Goal: Transaction & Acquisition: Purchase product/service

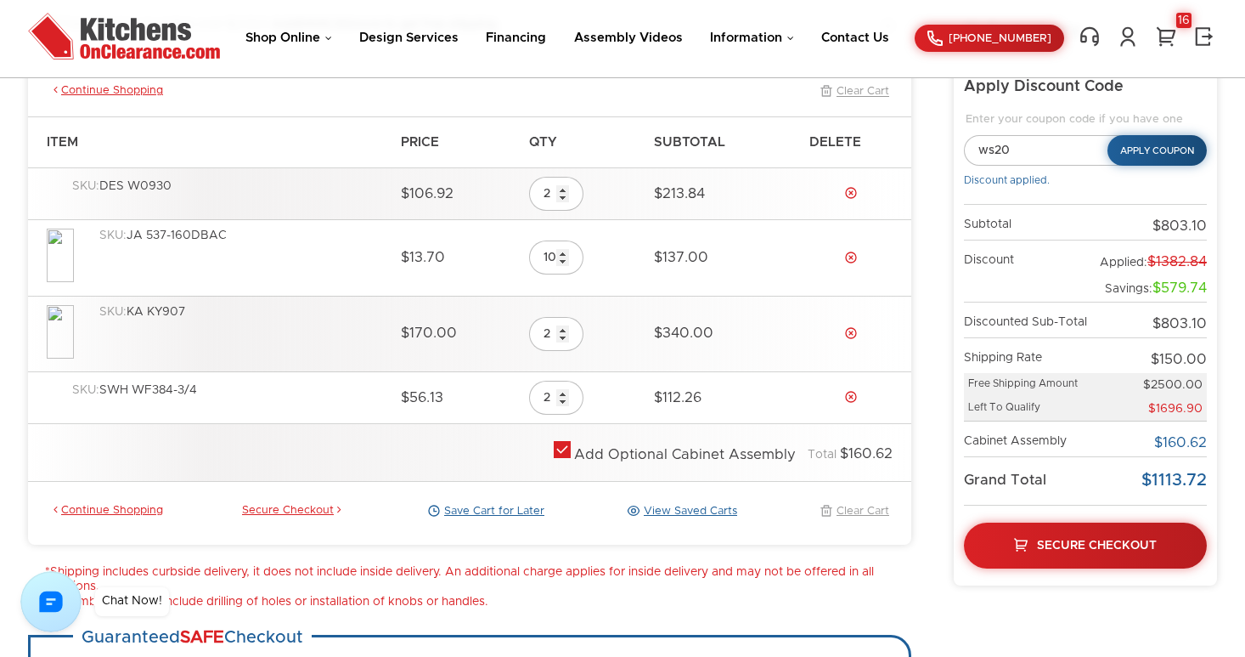
scroll to position [213, 0]
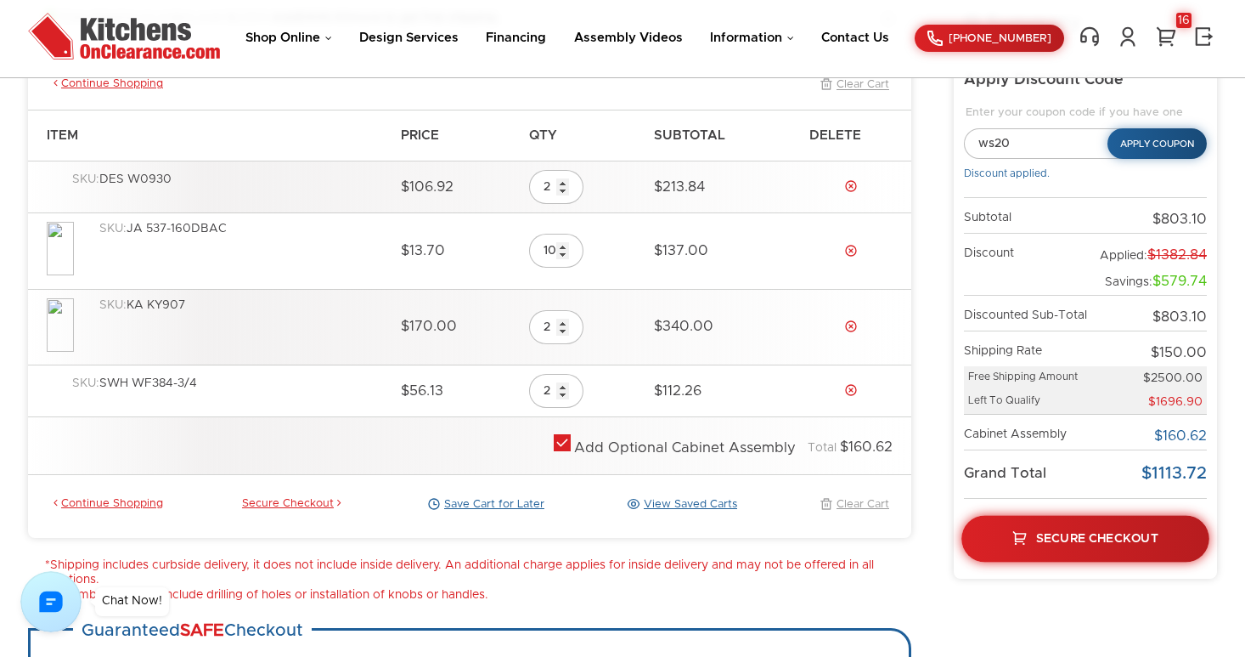
click at [1099, 536] on span "Secure Checkout" at bounding box center [1097, 538] width 122 height 12
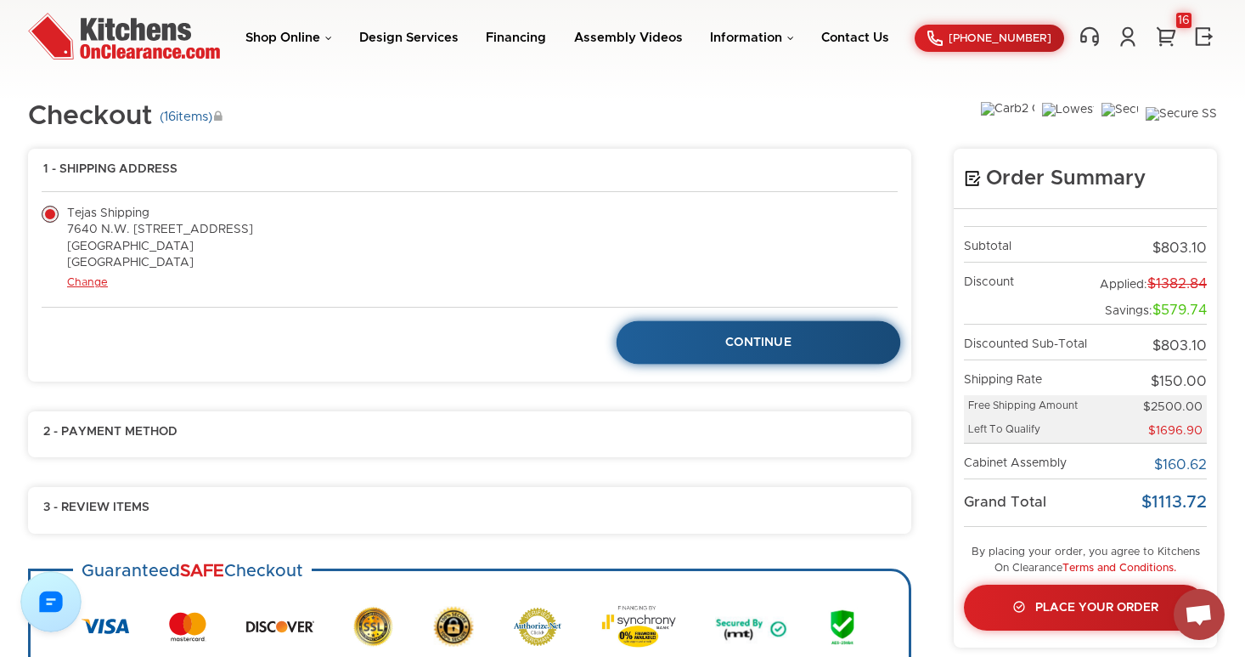
click at [775, 341] on span "Continue" at bounding box center [758, 342] width 66 height 12
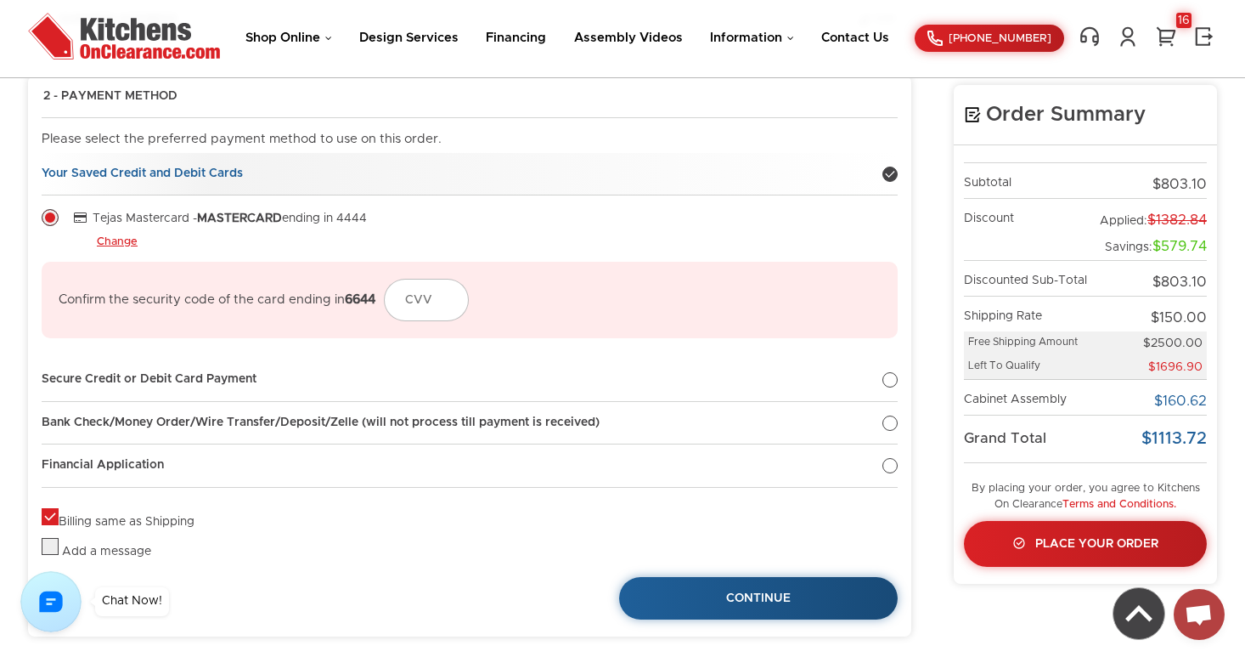
scroll to position [155, 0]
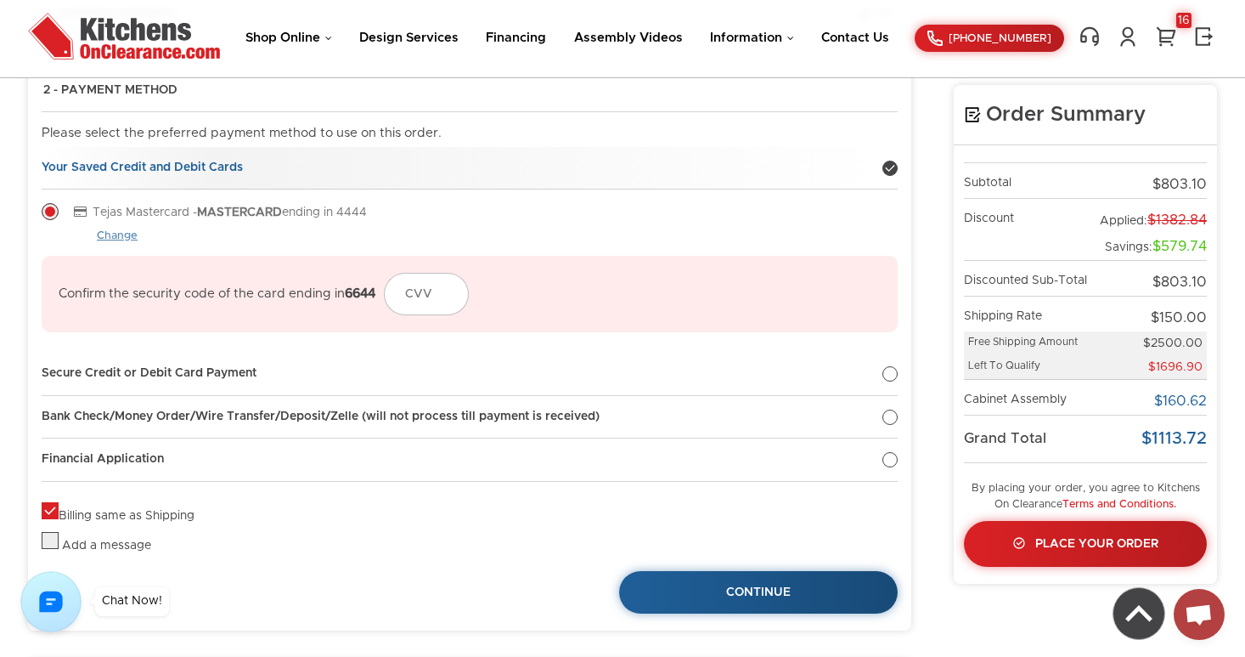
click at [121, 237] on link "Change" at bounding box center [117, 236] width 41 height 14
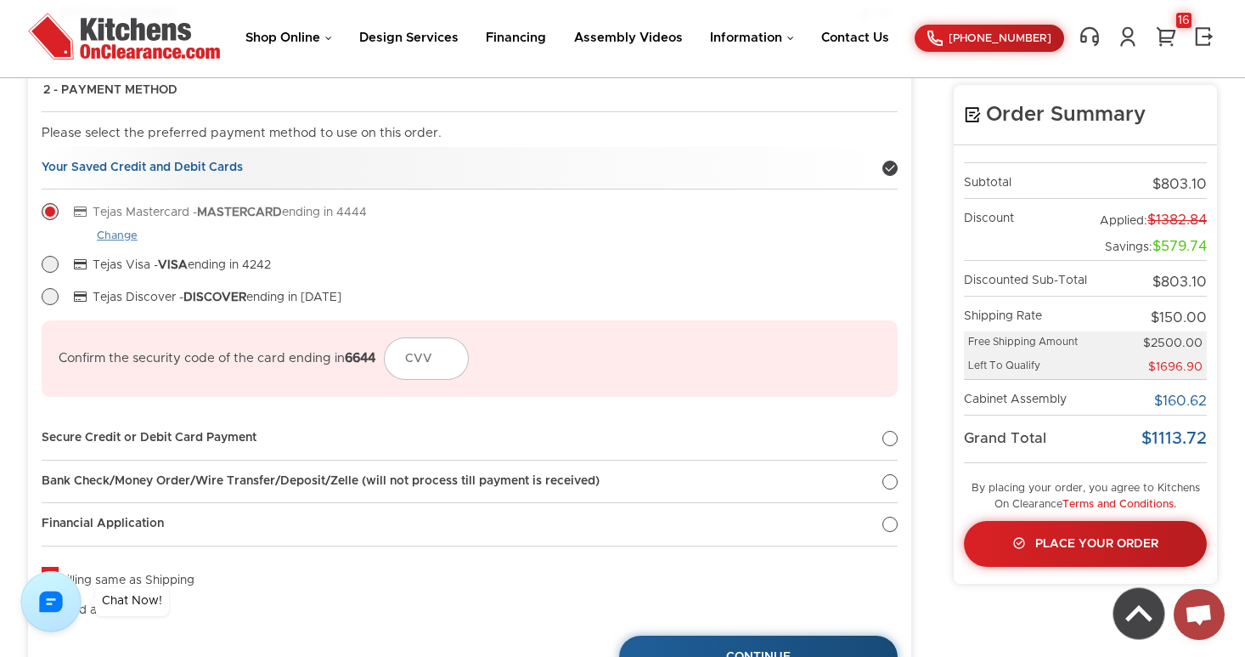
click at [121, 237] on link "Change" at bounding box center [117, 236] width 41 height 14
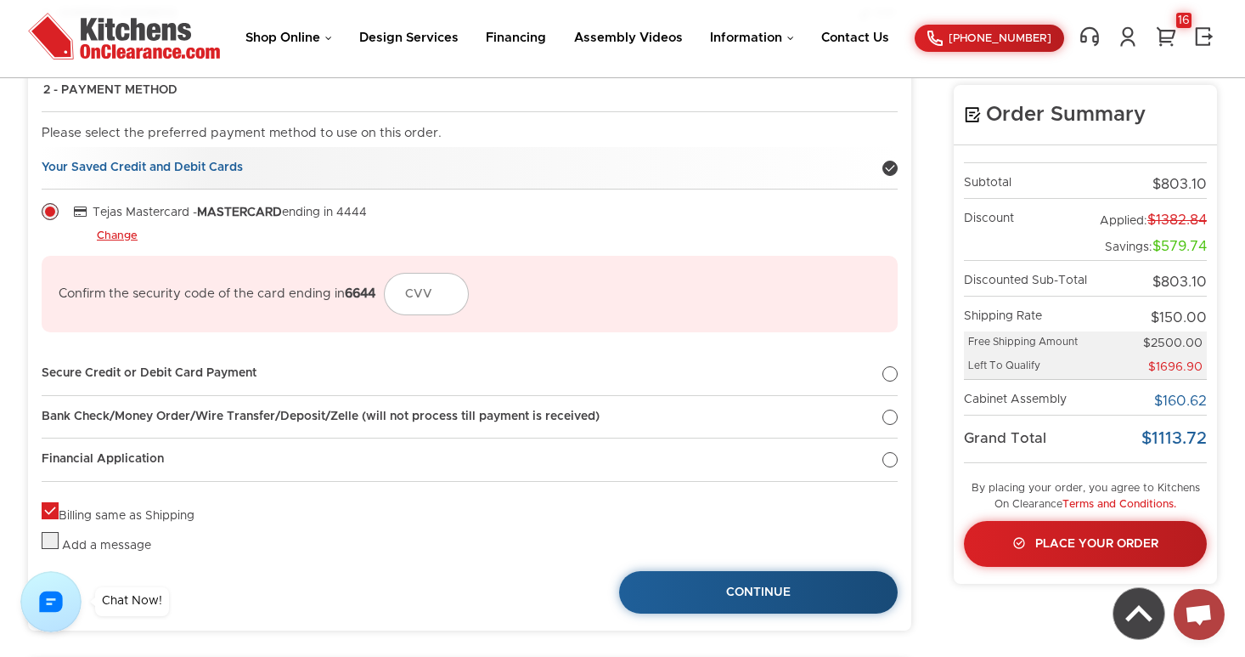
click at [54, 510] on label "Billing same as Shipping" at bounding box center [118, 516] width 153 height 12
checkbox input "true"
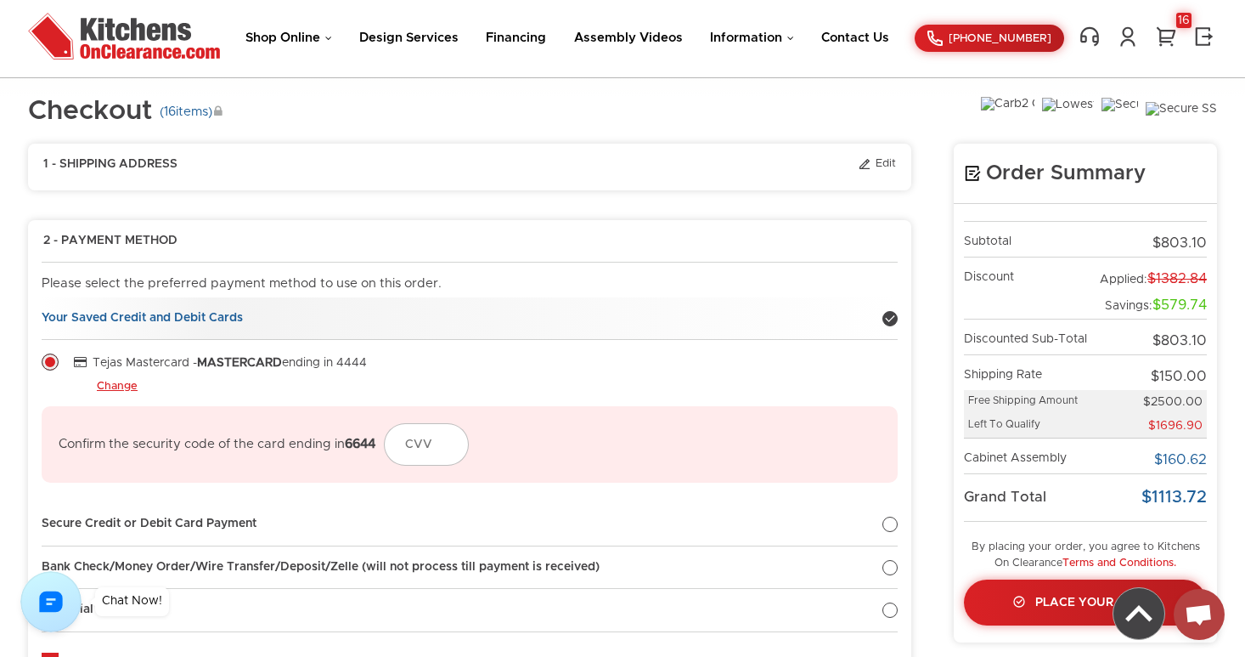
scroll to position [0, 0]
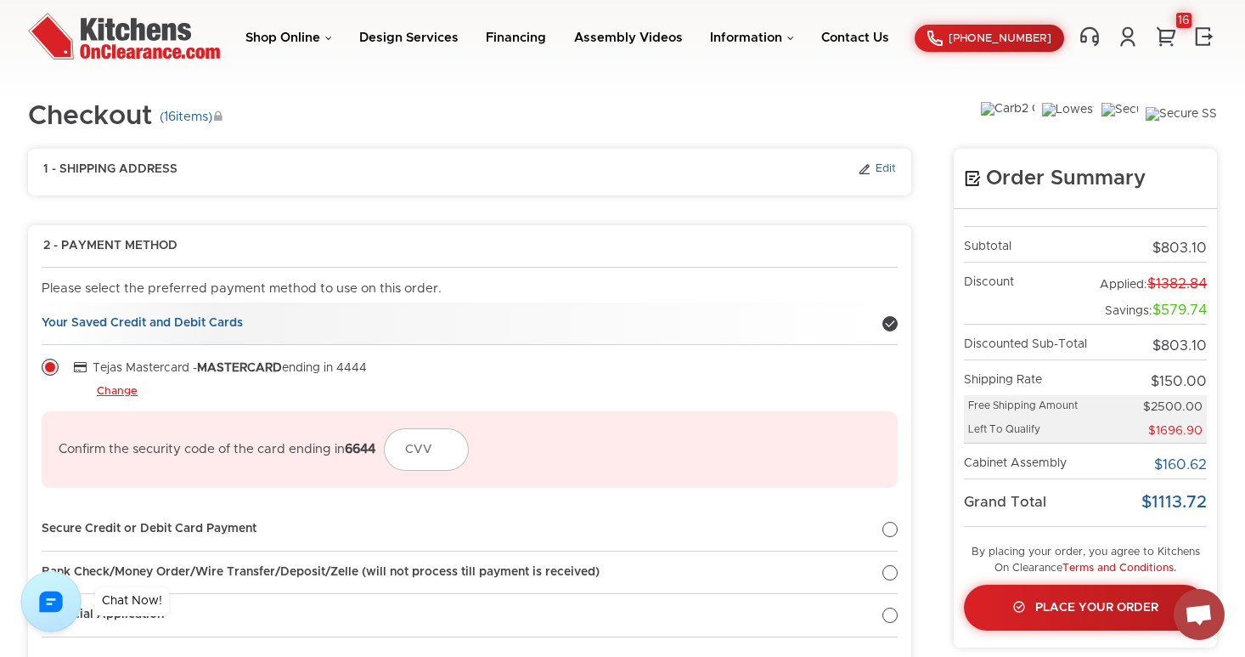
click at [890, 169] on link "Edit" at bounding box center [877, 169] width 38 height 15
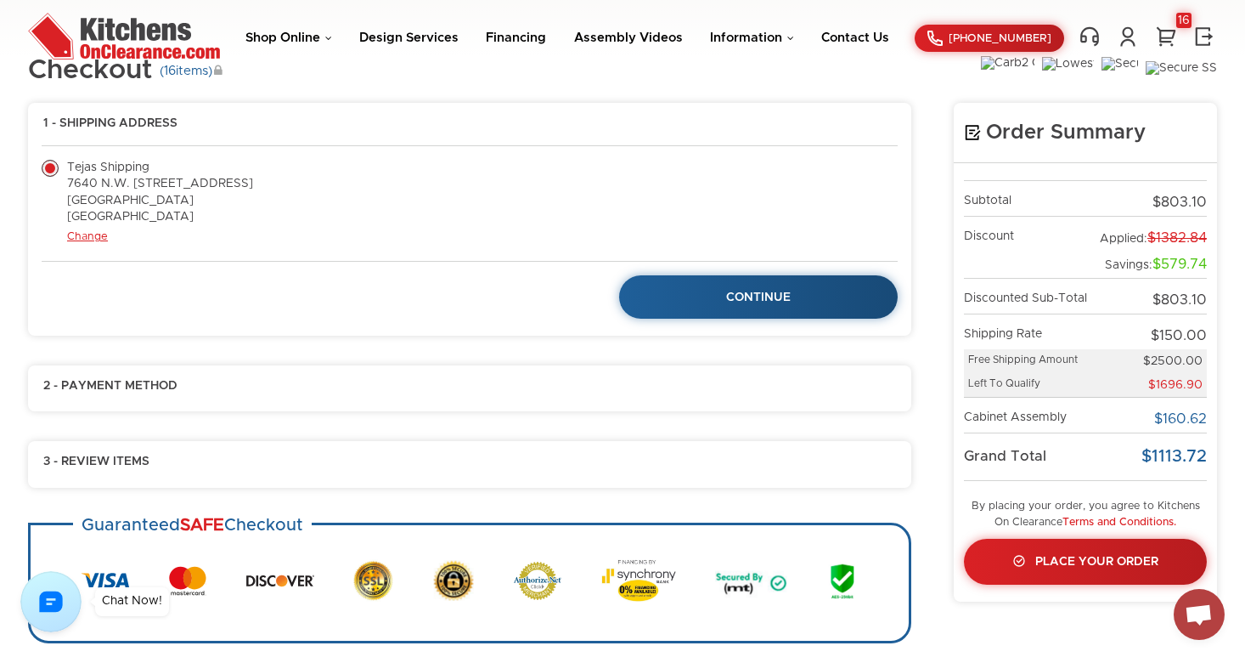
scroll to position [64, 0]
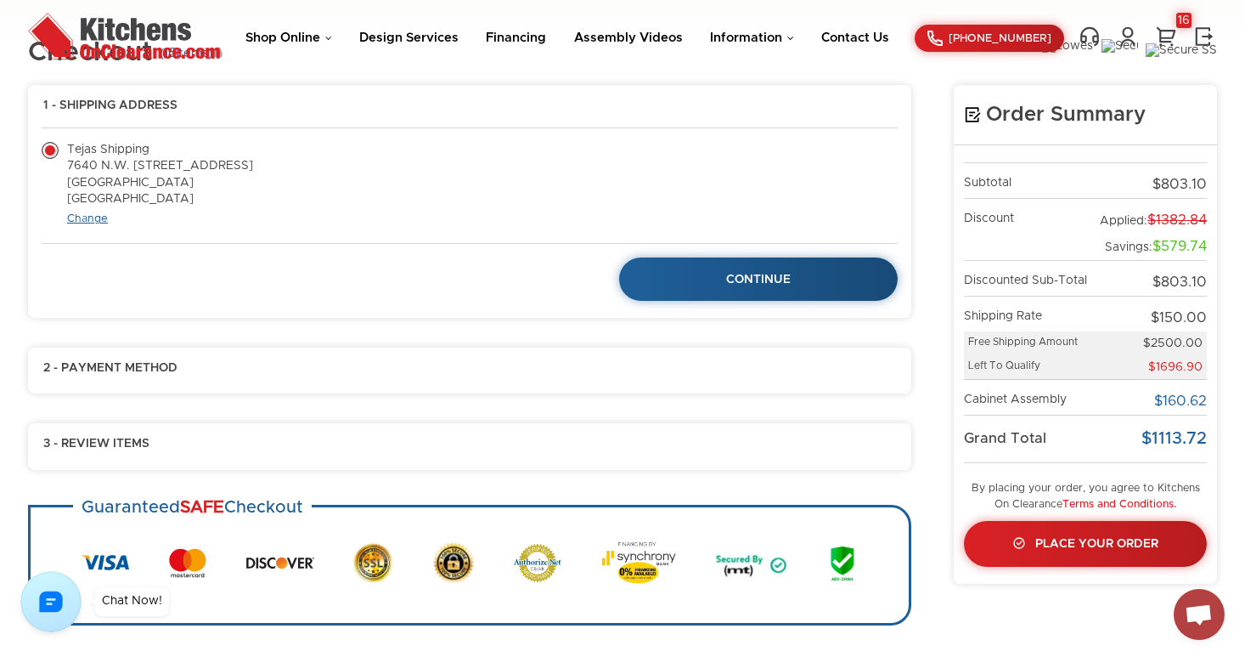
click at [96, 219] on link "Change" at bounding box center [87, 218] width 41 height 11
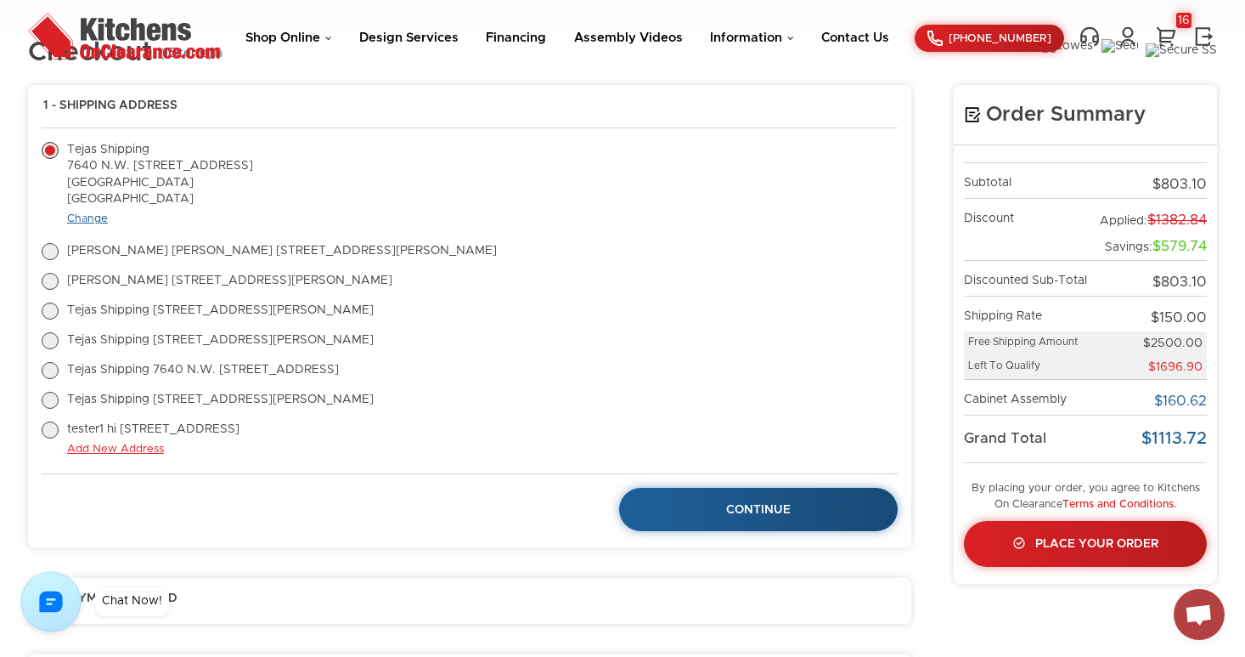
click at [96, 219] on link "Change" at bounding box center [87, 218] width 41 height 11
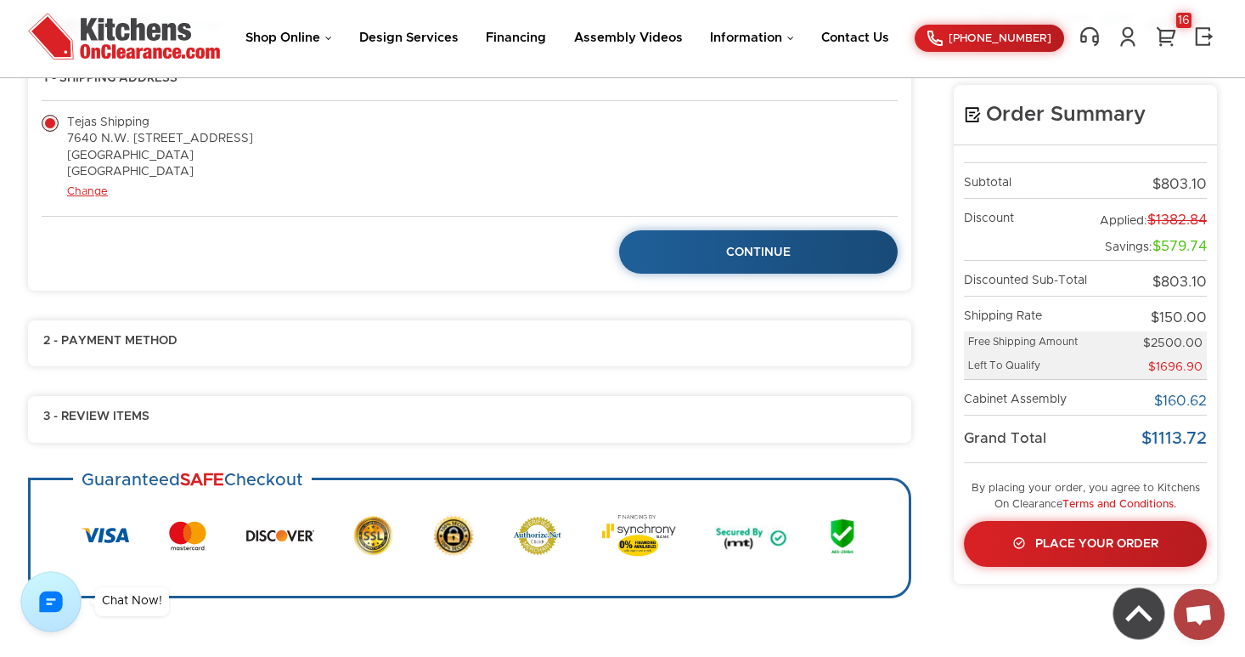
scroll to position [107, 0]
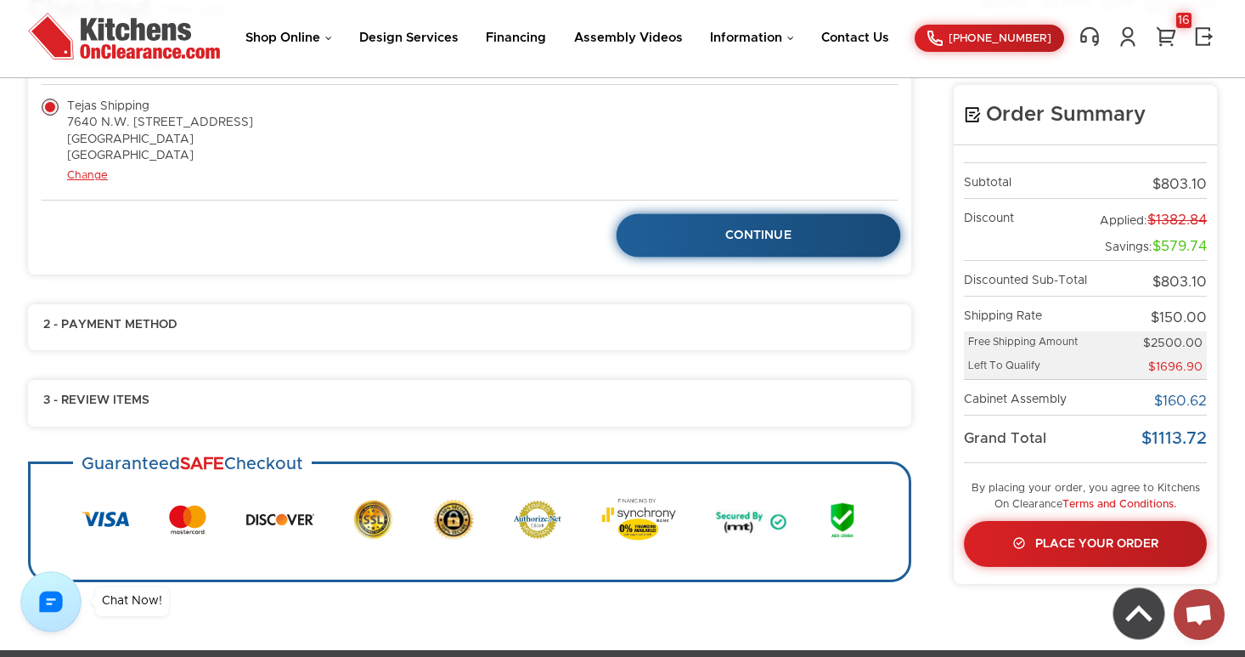
click at [739, 232] on span "Continue" at bounding box center [758, 235] width 66 height 12
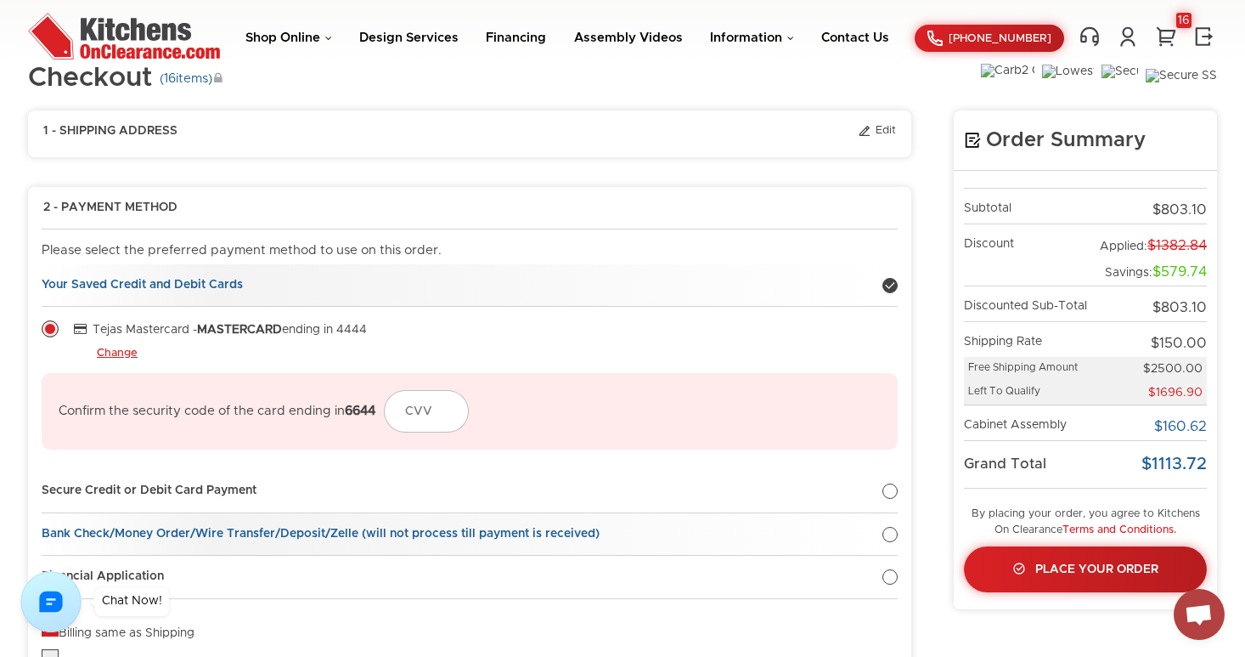
scroll to position [0, 0]
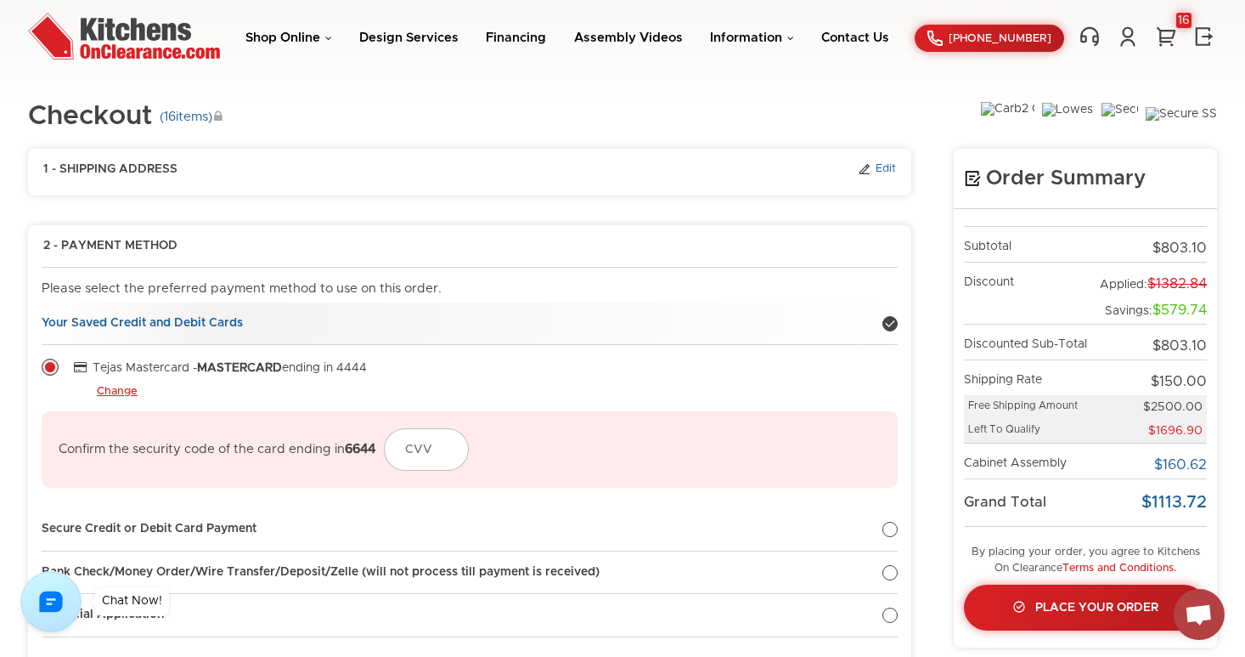
click at [889, 170] on link "Edit" at bounding box center [877, 169] width 38 height 15
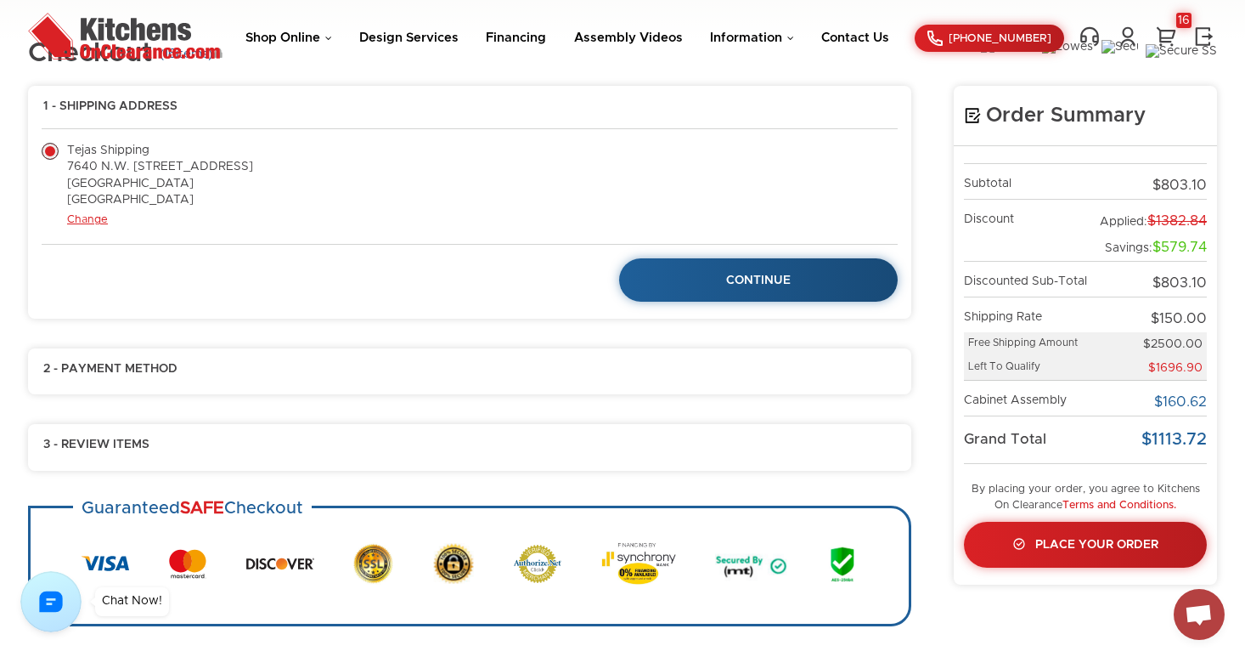
scroll to position [64, 0]
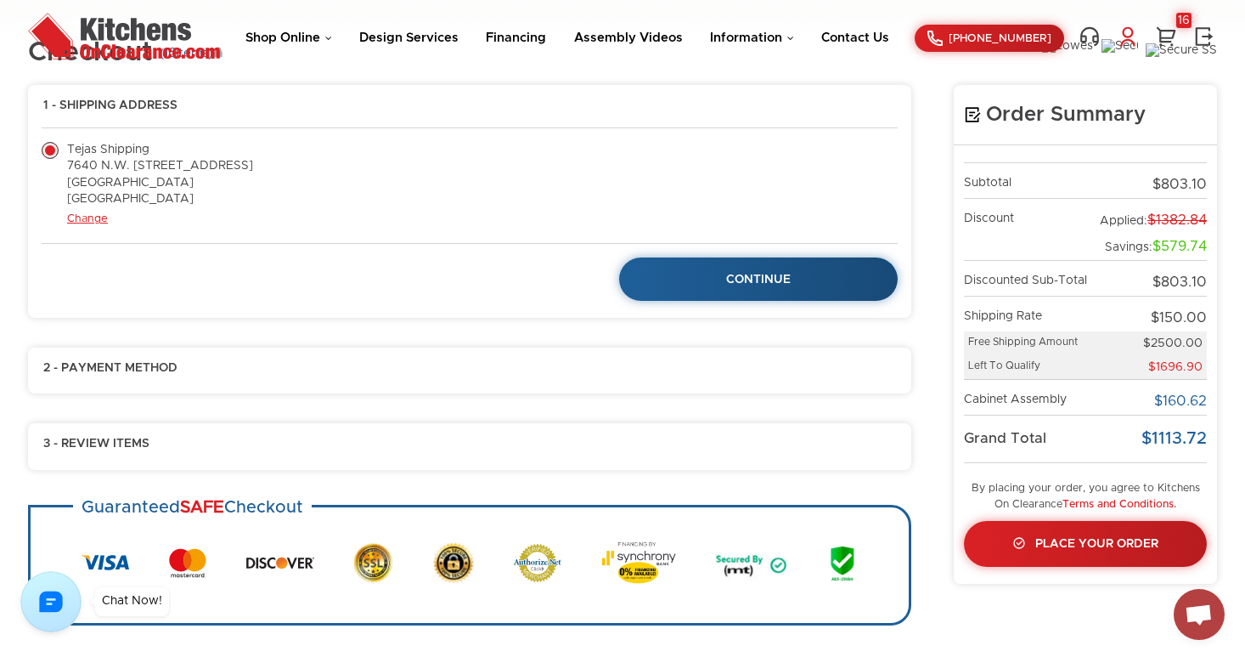
click at [1133, 35] on link at bounding box center [1127, 36] width 25 height 22
click at [1004, 104] on link "My Account" at bounding box center [1039, 108] width 170 height 13
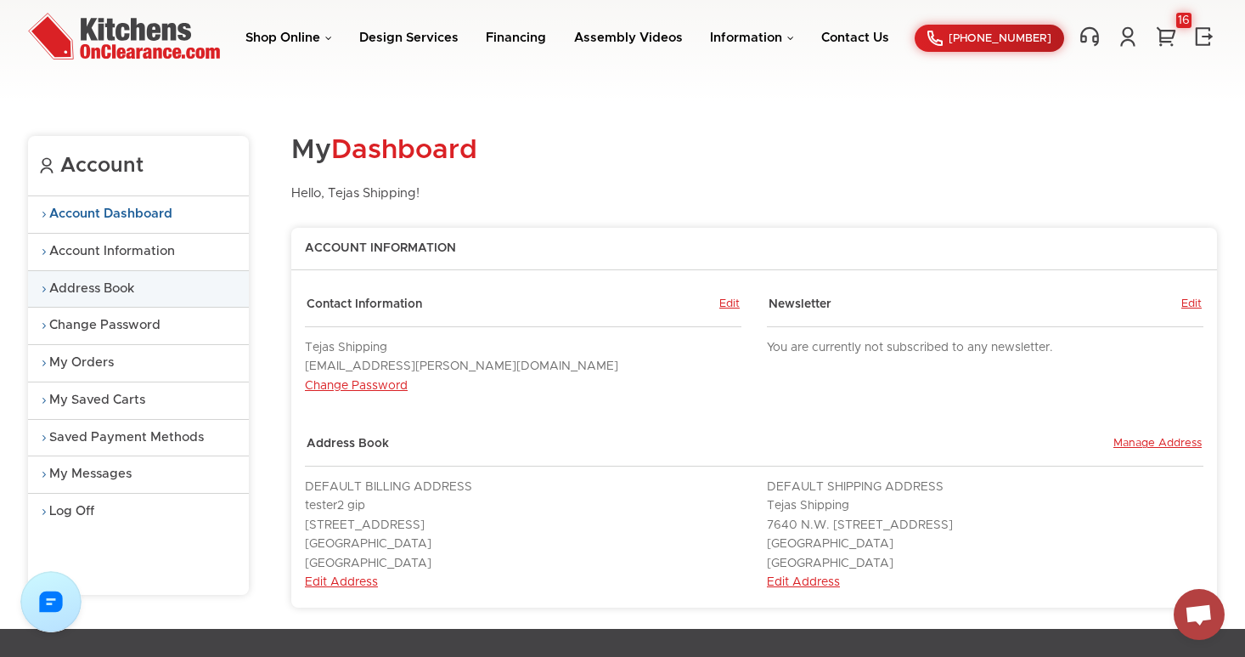
click at [112, 284] on link "Address Book" at bounding box center [138, 289] width 221 height 37
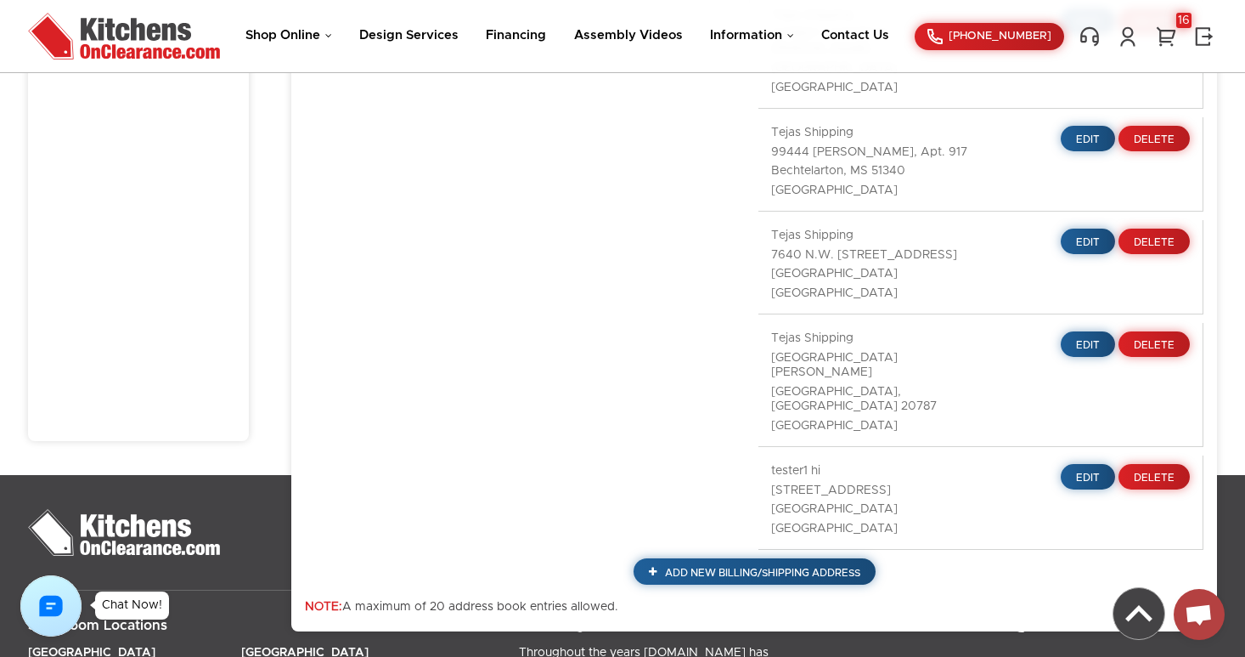
scroll to position [758, 0]
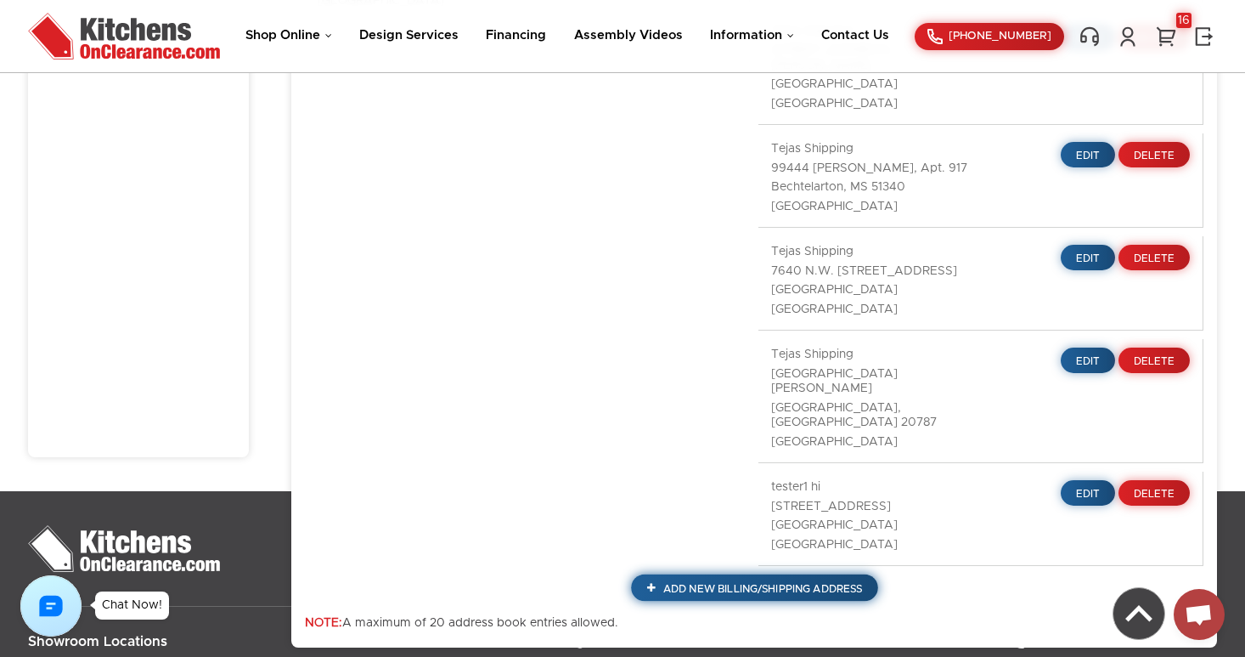
click at [718, 574] on link "Add New Billing/Shipping Address" at bounding box center [754, 587] width 247 height 27
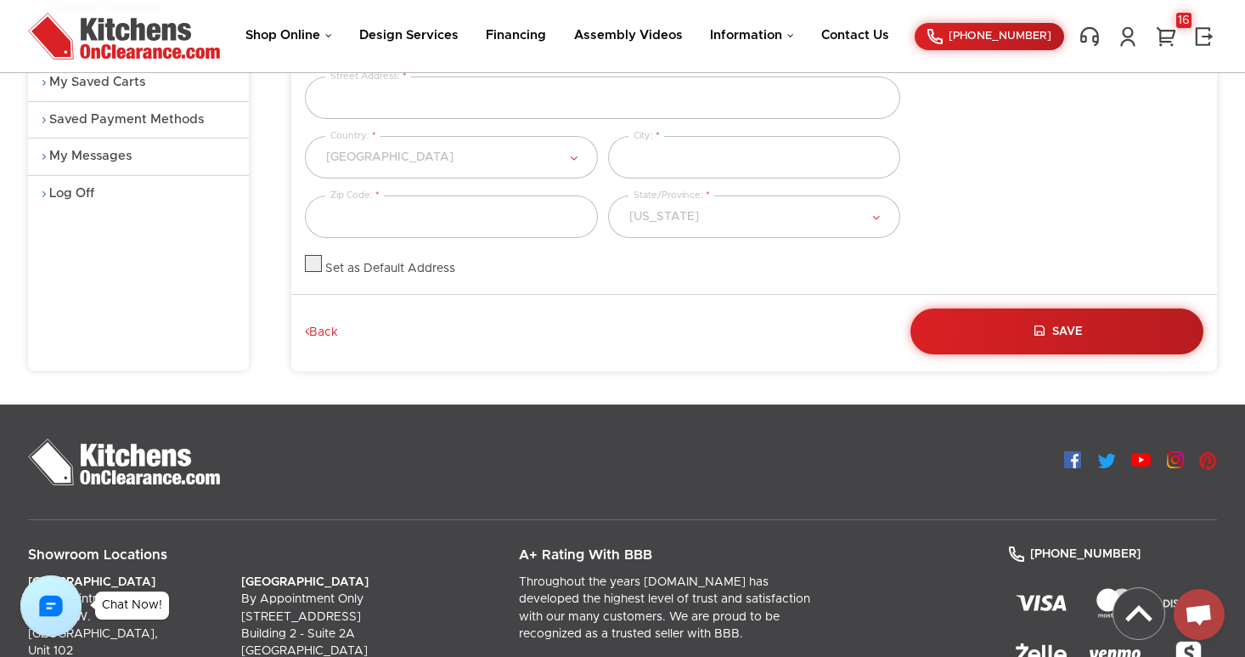
scroll to position [296, 0]
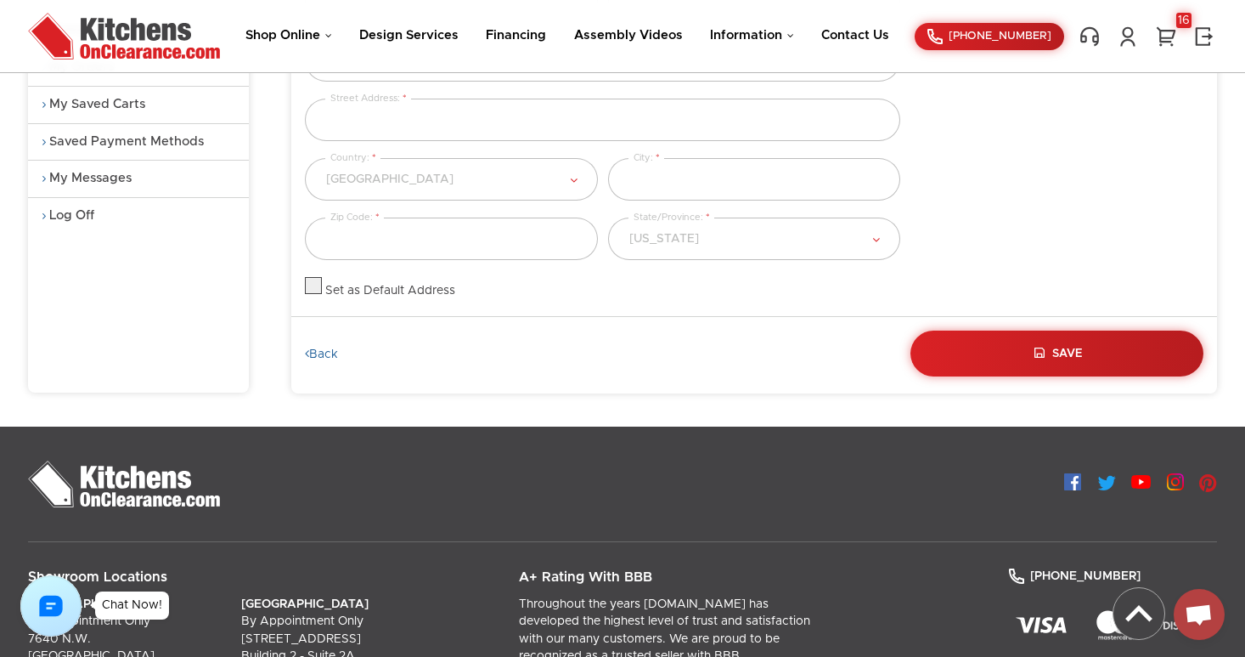
click at [330, 356] on link "Back" at bounding box center [321, 354] width 33 height 15
